Goal: Information Seeking & Learning: Compare options

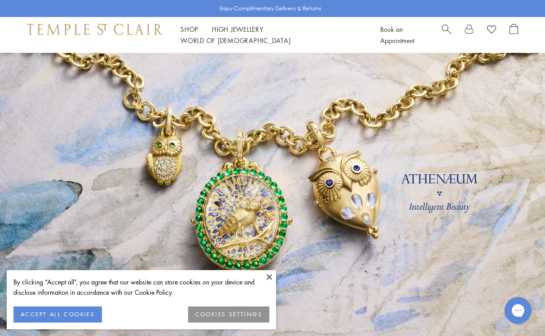
scroll to position [17, 0]
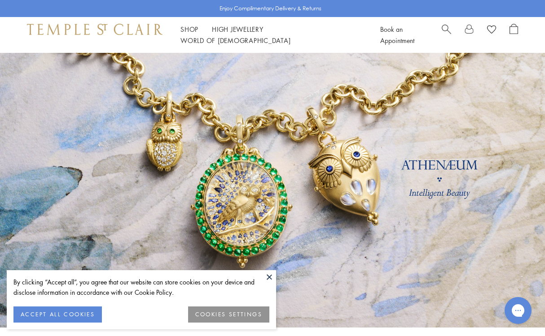
click at [66, 310] on button "ACCEPT ALL COOKIES" at bounding box center [57, 315] width 88 height 16
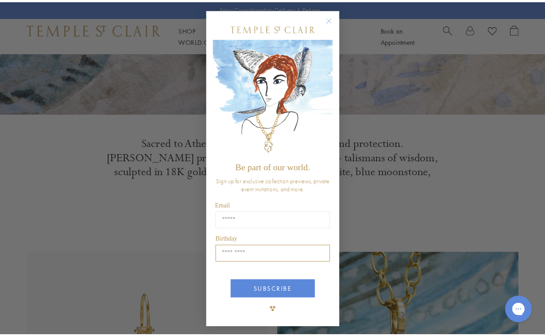
scroll to position [0, 0]
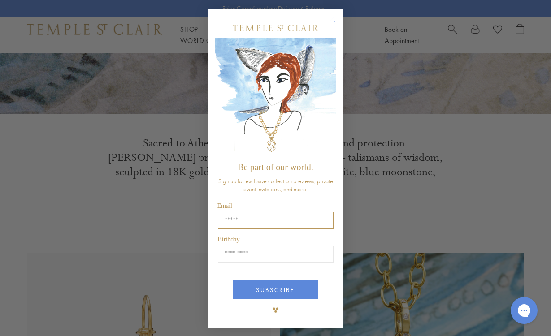
click at [257, 218] on input "Email" at bounding box center [276, 220] width 116 height 17
type input "*****"
click at [334, 18] on icon "Close dialog" at bounding box center [332, 19] width 4 height 4
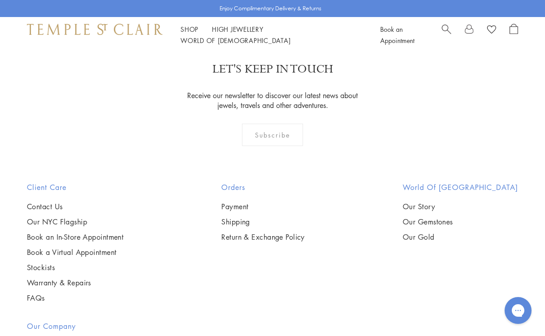
scroll to position [2220, 0]
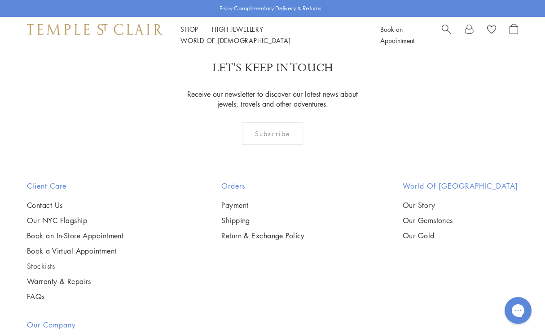
click at [43, 262] on link "Stockists" at bounding box center [75, 267] width 96 height 10
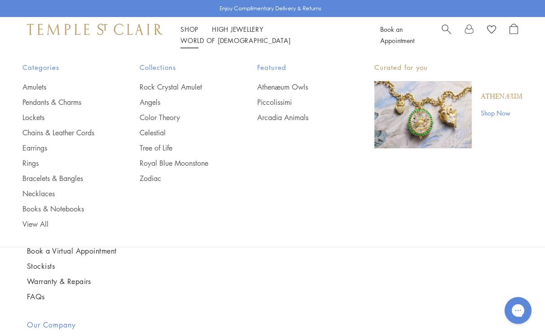
click at [189, 34] on link "Shop Shop" at bounding box center [189, 29] width 18 height 9
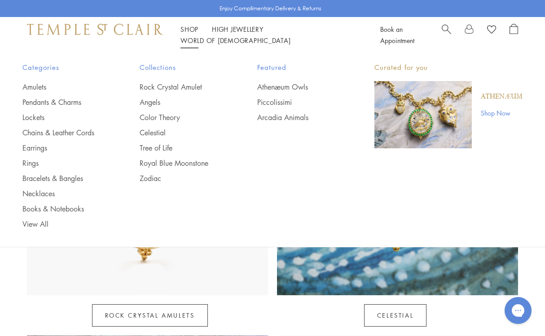
scroll to position [425, 0]
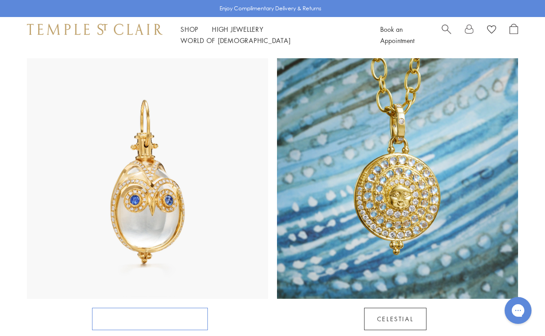
click at [149, 308] on link "Rock Crystal Amulets" at bounding box center [150, 319] width 116 height 22
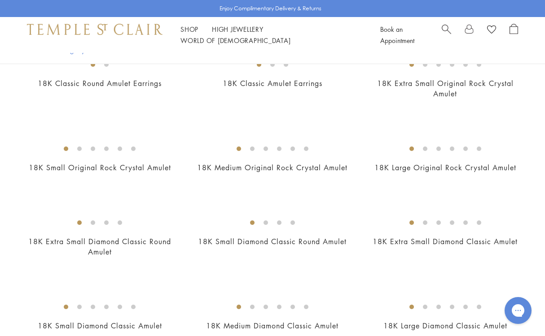
scroll to position [610, 0]
click at [0, 0] on img at bounding box center [0, 0] width 0 height 0
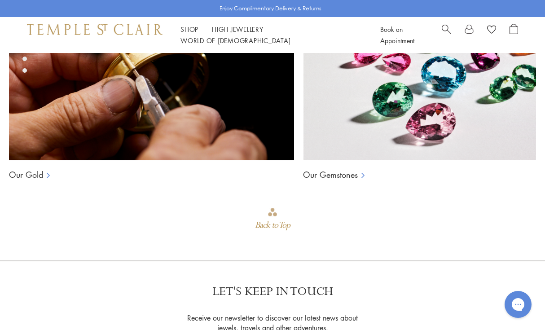
scroll to position [643, 0]
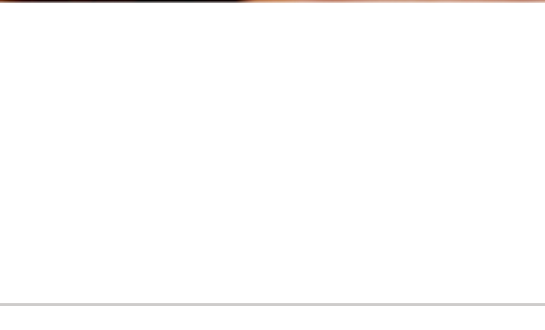
scroll to position [582, 0]
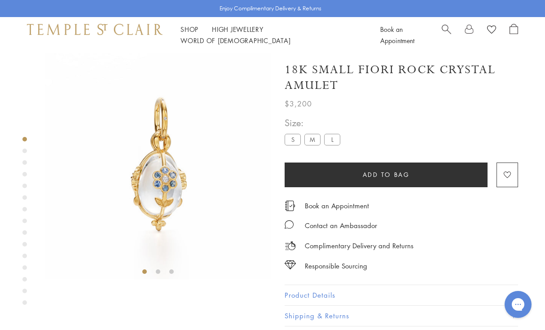
scroll to position [0, 0]
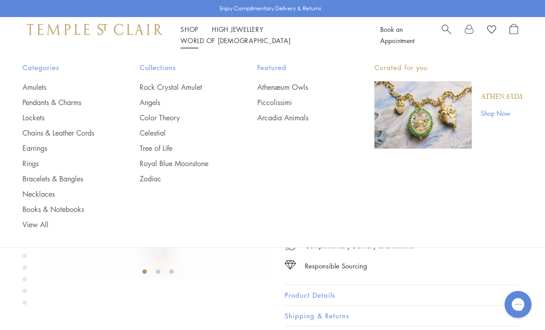
click at [192, 32] on link "Shop Shop" at bounding box center [189, 29] width 18 height 9
click at [60, 100] on link "Pendants & Charms" at bounding box center [62, 102] width 81 height 10
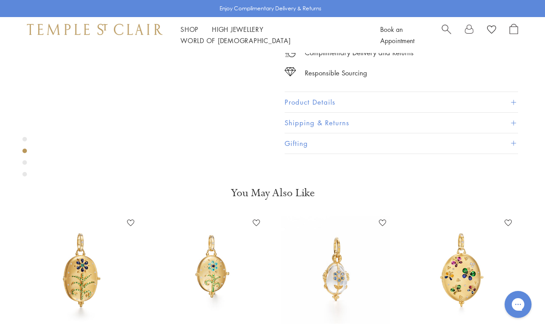
scroll to position [223, 0]
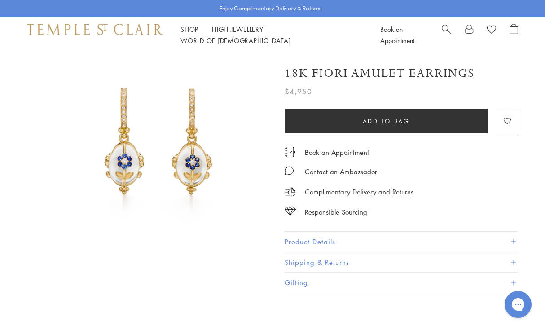
scroll to position [21, 0]
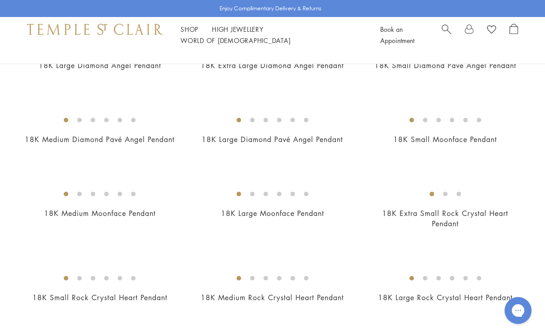
scroll to position [567, 0]
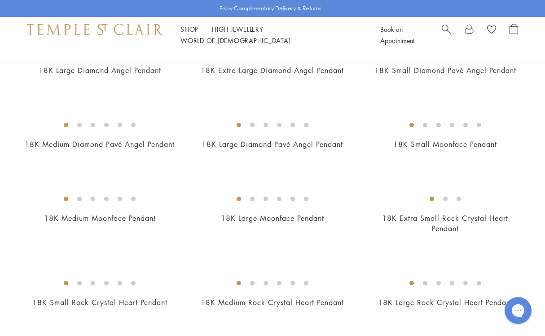
click at [0, 0] on img at bounding box center [0, 0] width 0 height 0
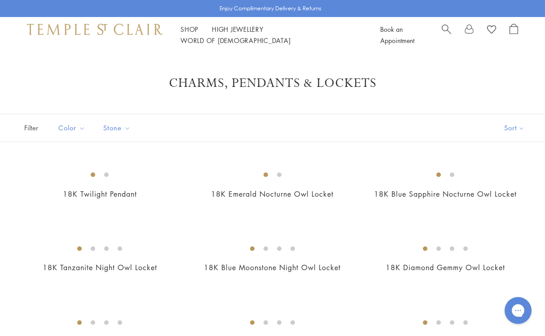
scroll to position [0, 0]
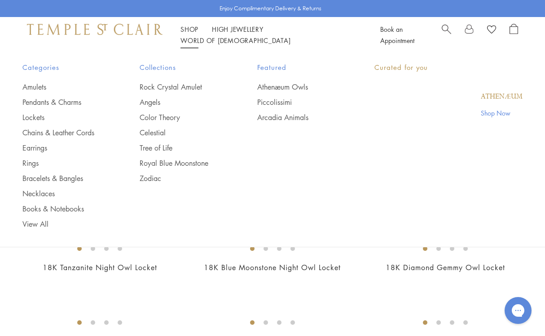
click at [188, 31] on link "Shop Shop" at bounding box center [189, 29] width 18 height 9
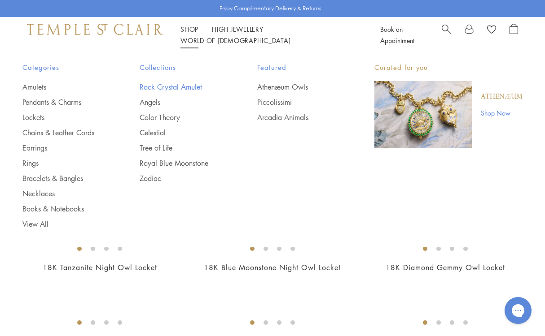
click at [188, 83] on link "Rock Crystal Amulet" at bounding box center [180, 87] width 81 height 10
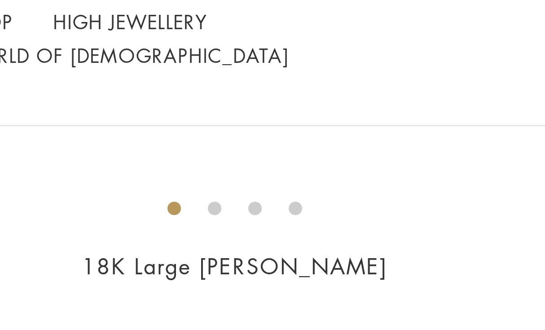
scroll to position [1095, 0]
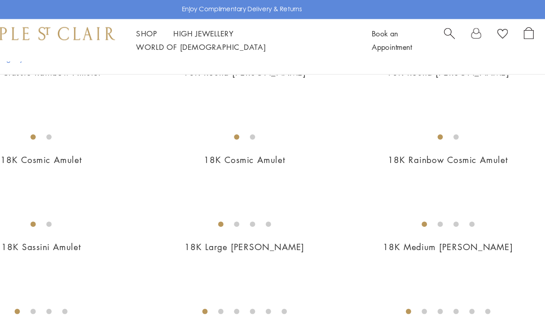
click at [0, 0] on img at bounding box center [0, 0] width 0 height 0
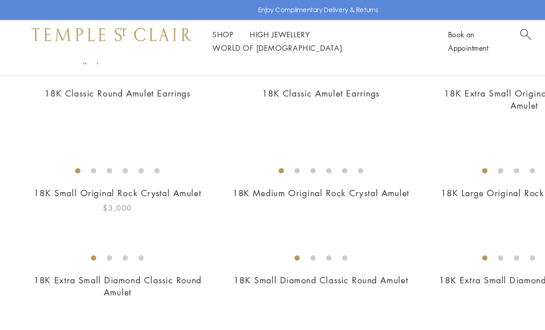
scroll to position [583, 0]
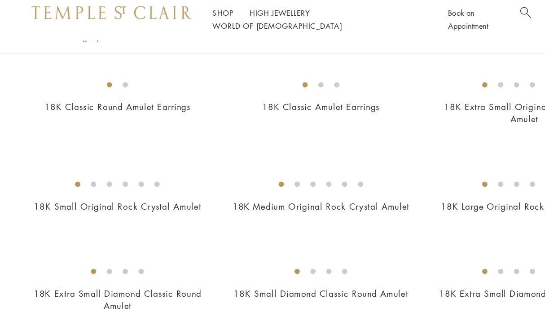
click at [0, 0] on img at bounding box center [0, 0] width 0 height 0
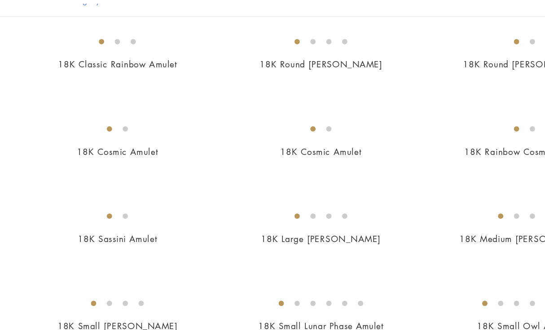
scroll to position [1053, 0]
click at [0, 0] on img at bounding box center [0, 0] width 0 height 0
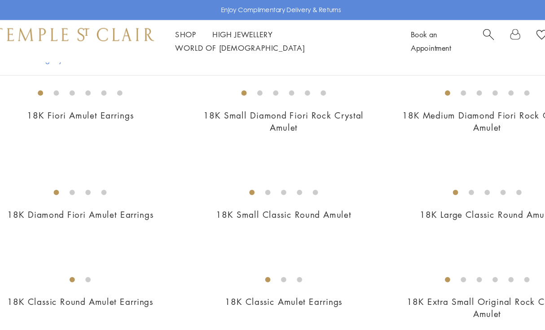
scroll to position [436, 0]
click at [0, 0] on img at bounding box center [0, 0] width 0 height 0
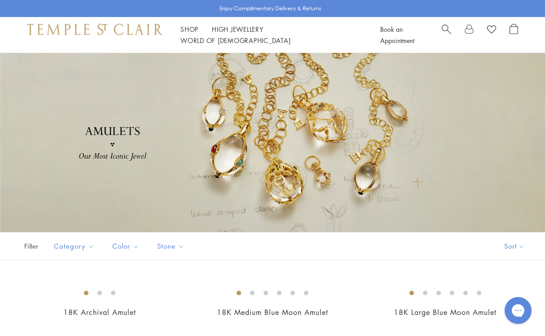
scroll to position [0, 0]
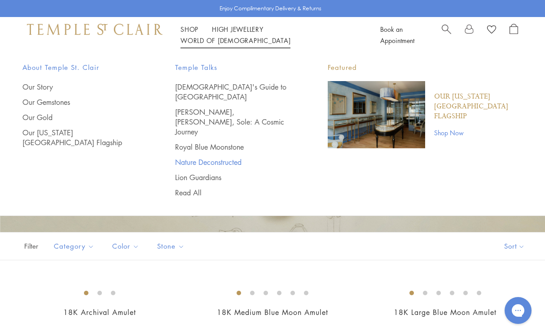
click at [228, 157] on link "Nature Deconstructed" at bounding box center [233, 162] width 117 height 10
click at [188, 142] on link "Royal Blue Moonstone" at bounding box center [233, 147] width 117 height 10
click at [204, 173] on link "Lion Guardians" at bounding box center [233, 178] width 117 height 10
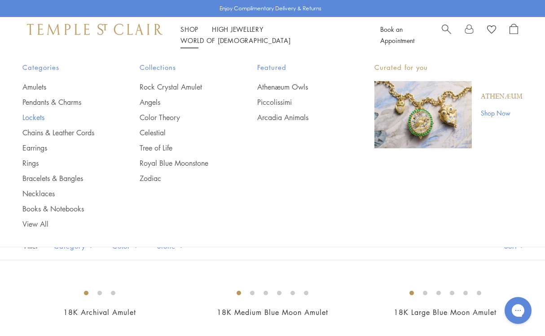
click at [31, 118] on link "Lockets" at bounding box center [62, 118] width 81 height 10
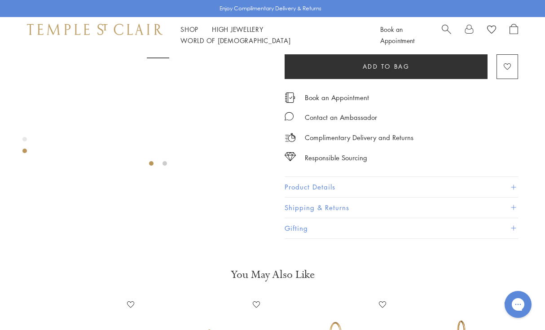
scroll to position [137, 0]
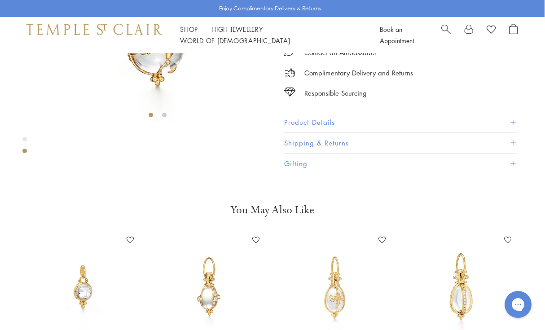
scroll to position [158, 0]
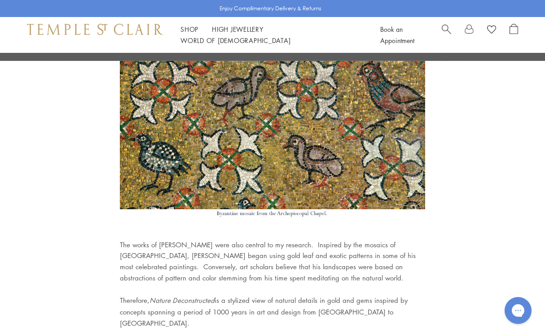
scroll to position [802, 0]
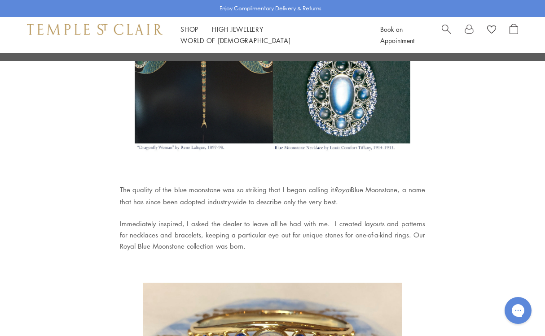
scroll to position [605, 0]
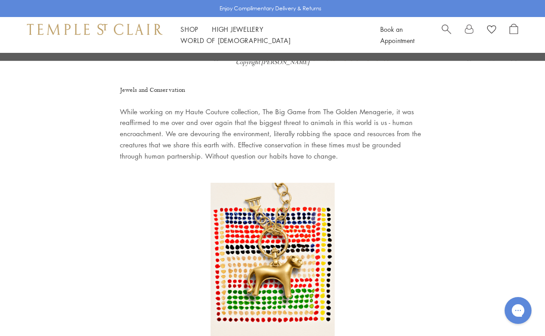
scroll to position [837, 0]
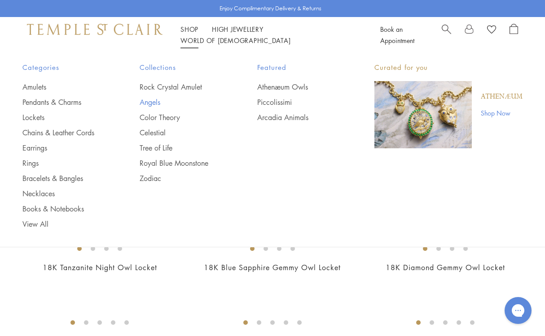
click at [147, 99] on link "Angels" at bounding box center [180, 102] width 81 height 10
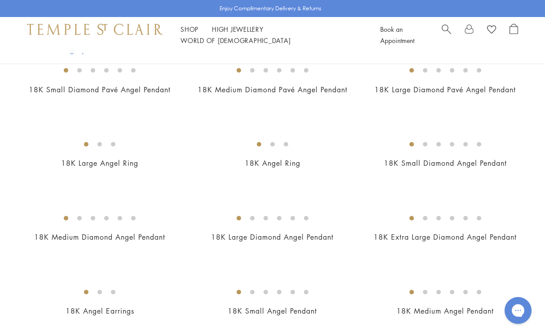
scroll to position [223, 0]
click at [0, 0] on img at bounding box center [0, 0] width 0 height 0
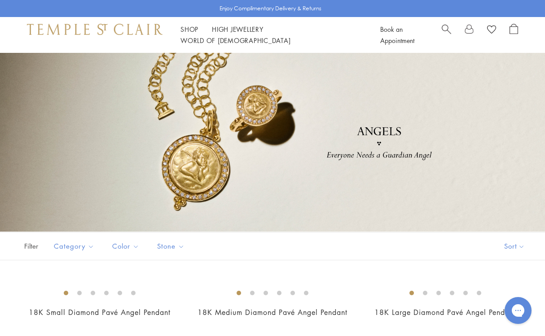
scroll to position [0, 0]
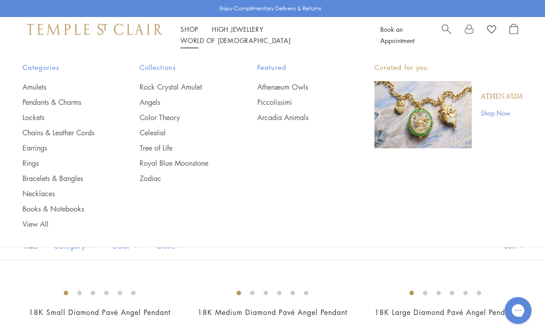
click at [190, 31] on link "Shop Shop" at bounding box center [189, 29] width 18 height 9
click at [62, 98] on link "Pendants & Charms" at bounding box center [62, 102] width 81 height 10
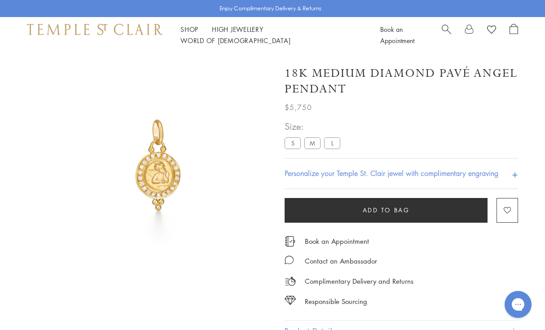
scroll to position [53, 0]
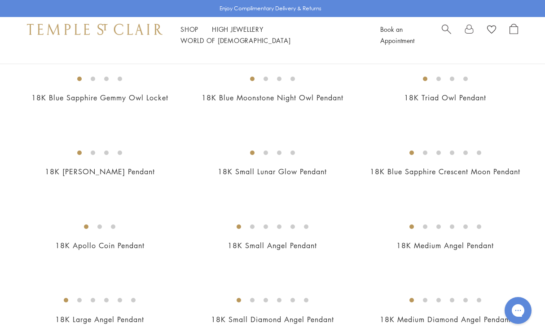
scroll to position [244, 0]
click at [0, 0] on img at bounding box center [0, 0] width 0 height 0
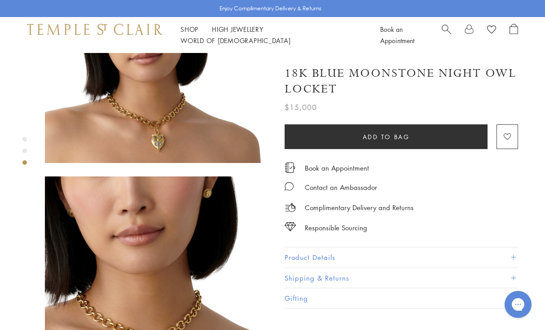
scroll to position [356, 0]
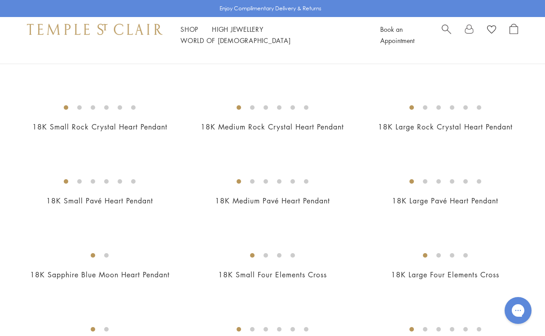
scroll to position [743, 0]
click at [0, 0] on img at bounding box center [0, 0] width 0 height 0
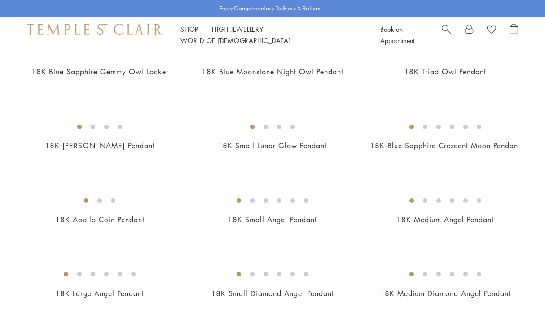
scroll to position [270, 0]
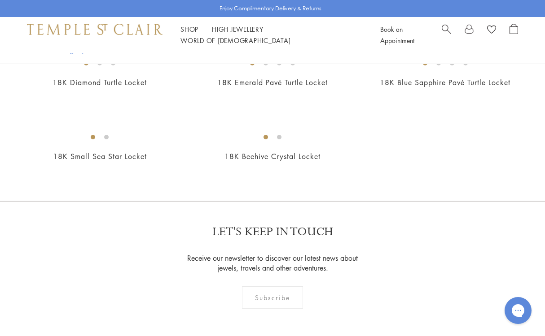
scroll to position [483, 0]
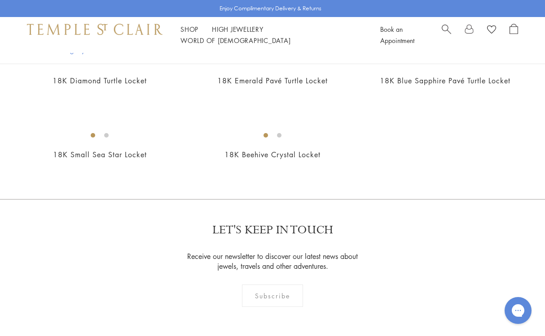
click at [0, 0] on img at bounding box center [0, 0] width 0 height 0
